Goal: Task Accomplishment & Management: Complete application form

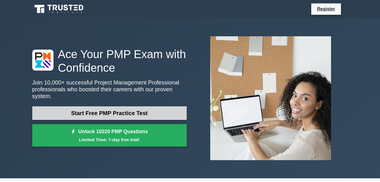
click at [114, 110] on link "Start Free PMP Practice Test" at bounding box center [109, 113] width 155 height 14
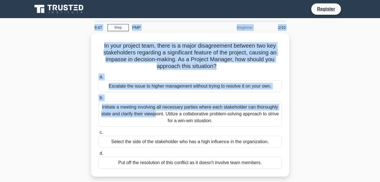
click at [325, 84] on div "In your project team, there is a major disagreement between two key stakeholder…" at bounding box center [190, 108] width 323 height 150
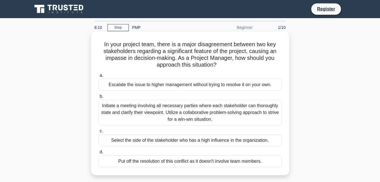
click at [103, 99] on span "b." at bounding box center [102, 96] width 4 height 5
click at [99, 98] on input "b. Initiate a meeting involving all necessary parties where each stakeholder ca…" at bounding box center [99, 97] width 0 height 4
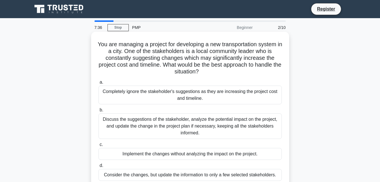
click at [103, 147] on label "c. Implement the changes without analyzing the impact on the project." at bounding box center [191, 150] width 184 height 19
click at [99, 146] on input "c. Implement the changes without analyzing the impact on the project." at bounding box center [99, 145] width 0 height 4
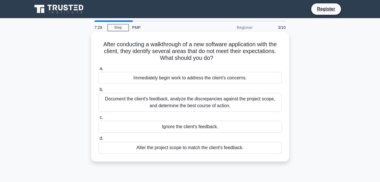
click at [103, 140] on label "d. Alter the project scope to match the client's feedback." at bounding box center [191, 144] width 184 height 19
click at [99, 140] on input "d. Alter the project scope to match the client's feedback." at bounding box center [99, 139] width 0 height 4
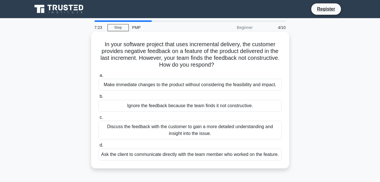
click at [102, 100] on label "b. Ignore the feedback because the team finds it not constructive." at bounding box center [191, 102] width 184 height 19
click at [99, 98] on input "b. Ignore the feedback because the team finds it not constructive." at bounding box center [99, 97] width 0 height 4
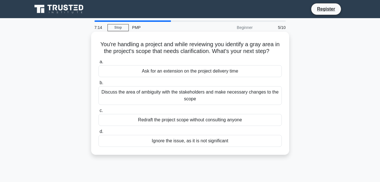
click at [103, 132] on span "d." at bounding box center [102, 131] width 4 height 5
click at [99, 132] on input "d. Ignore the issue, as it is not significant" at bounding box center [99, 132] width 0 height 4
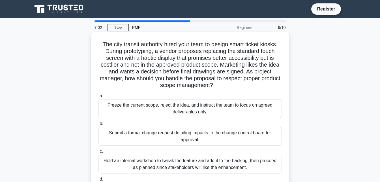
click at [103, 157] on div "Hold an internal workshop to tweak the feature and add it to the backlog, then …" at bounding box center [191, 164] width 184 height 19
click at [99, 153] on input "c. Hold an internal workshop to tweak the feature and add it to the backlog, th…" at bounding box center [99, 152] width 0 height 4
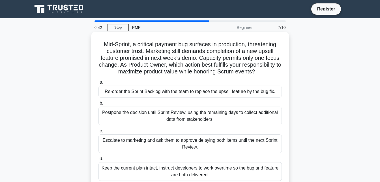
click at [105, 164] on div "Keep the current plan intact, instruct developers to work overtime so the bug a…" at bounding box center [191, 171] width 184 height 19
click at [99, 161] on input "d. Keep the current plan intact, instruct developers to work overtime so the bu…" at bounding box center [99, 159] width 0 height 4
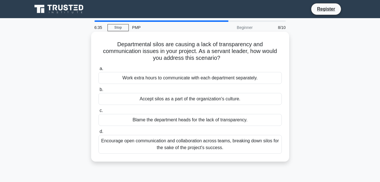
click at [108, 111] on label "c. Blame the department heads for the lack of transparency." at bounding box center [191, 116] width 184 height 19
click at [99, 111] on input "c. Blame the department heads for the lack of transparency." at bounding box center [99, 111] width 0 height 4
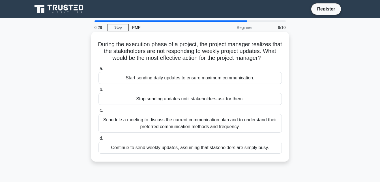
click at [102, 91] on span "b." at bounding box center [102, 89] width 4 height 5
click at [99, 91] on input "b. Stop sending updates until stakeholders ask for them." at bounding box center [99, 90] width 0 height 4
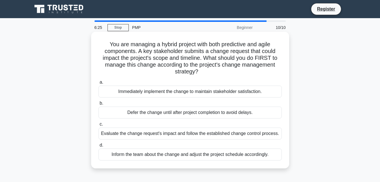
click at [108, 132] on div "Evaluate the change request's impact and follow the established change control …" at bounding box center [191, 133] width 184 height 12
click at [99, 126] on input "c. Evaluate the change request's impact and follow the established change contr…" at bounding box center [99, 124] width 0 height 4
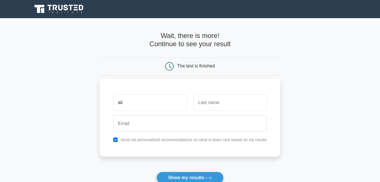
type input "ali"
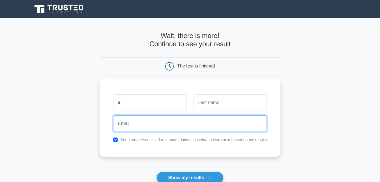
click at [118, 128] on input "email" at bounding box center [190, 123] width 154 height 16
type input "aden"
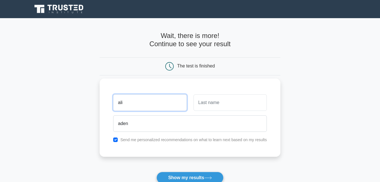
click at [115, 107] on input "ali" at bounding box center [149, 102] width 73 height 16
click at [125, 105] on input "ali" at bounding box center [149, 102] width 73 height 16
type input "al i"
click at [125, 105] on input "al i" at bounding box center [149, 102] width 73 height 16
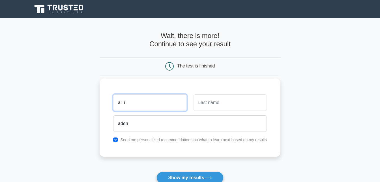
click at [125, 105] on input "al i" at bounding box center [149, 102] width 73 height 16
click at [137, 105] on input "adenali" at bounding box center [149, 102] width 73 height 16
click at [135, 105] on input "adenali" at bounding box center [149, 102] width 73 height 16
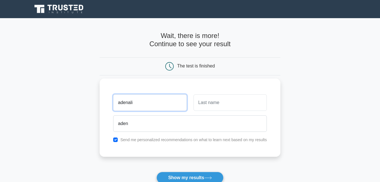
click at [135, 105] on input "adenali" at bounding box center [149, 102] width 73 height 16
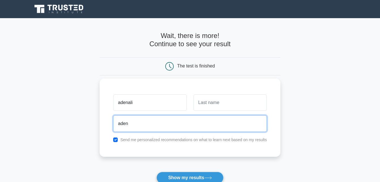
click at [131, 127] on input "aden" at bounding box center [190, 123] width 154 height 16
drag, startPoint x: 131, startPoint y: 127, endPoint x: 140, endPoint y: 110, distance: 18.2
click at [140, 110] on div "adenali [GEOGRAPHIC_DATA] Send me personalized recommendations on what to learn…" at bounding box center [190, 117] width 181 height 78
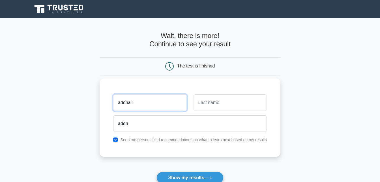
click at [140, 110] on input "adenali" at bounding box center [149, 102] width 73 height 16
type input "a"
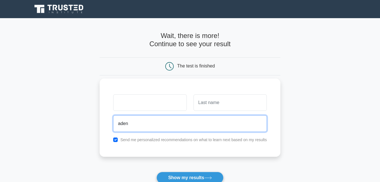
click at [131, 126] on input "aden" at bounding box center [190, 123] width 154 height 16
type input "a"
